Goal: Task Accomplishment & Management: Use online tool/utility

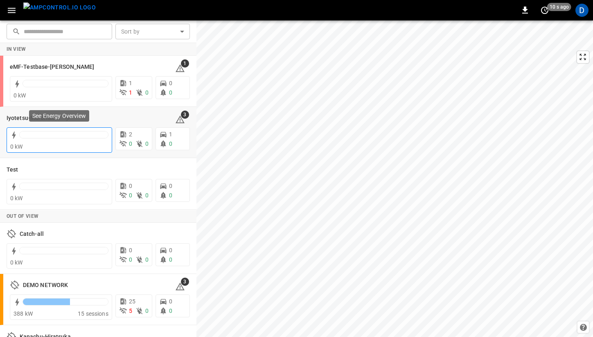
click at [33, 134] on div at bounding box center [64, 134] width 88 height 7
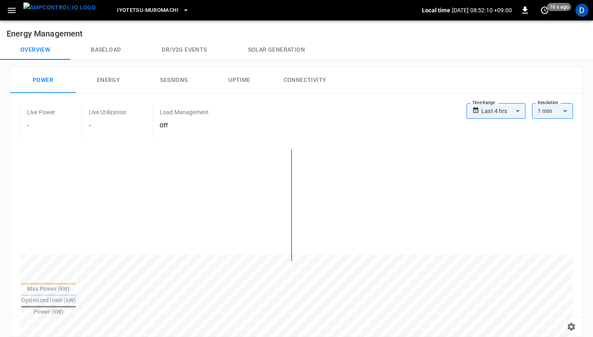
drag, startPoint x: 104, startPoint y: 45, endPoint x: 96, endPoint y: 52, distance: 10.1
click at [96, 52] on button "Baseload" at bounding box center [105, 50] width 71 height 20
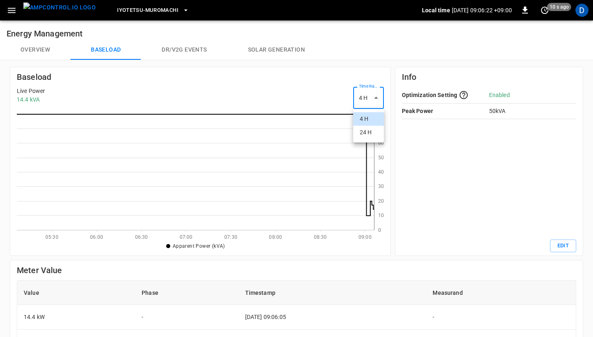
click at [362, 97] on body "Iyotetsu-[GEOGRAPHIC_DATA] Local time [DATE] 09:06:22 +09:00 0 10 s ago D Energ…" at bounding box center [296, 274] width 593 height 549
click at [366, 130] on li "24 H" at bounding box center [368, 133] width 31 height 14
type input "***"
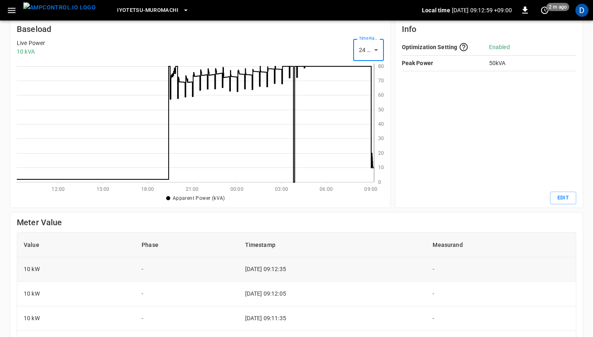
scroll to position [41, 0]
